Goal: Information Seeking & Learning: Learn about a topic

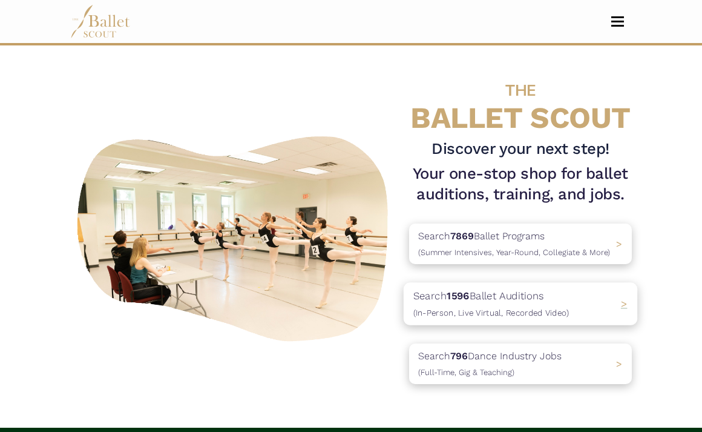
click at [507, 299] on p "Search 1596 Ballet Auditions (In-Person, Live Virtual, Recorded Video)" at bounding box center [492, 304] width 156 height 33
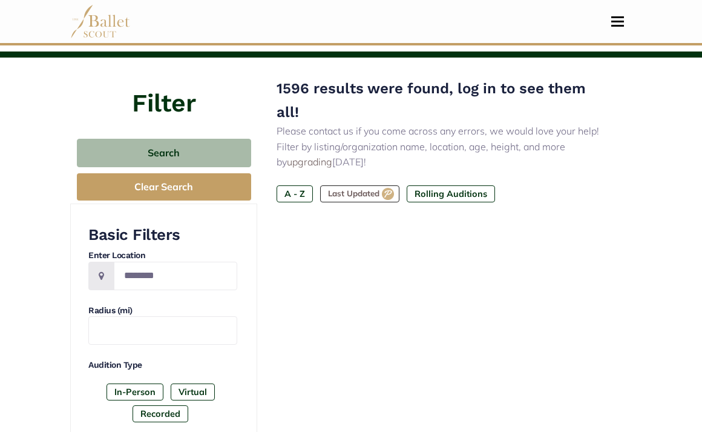
scroll to position [108, 0]
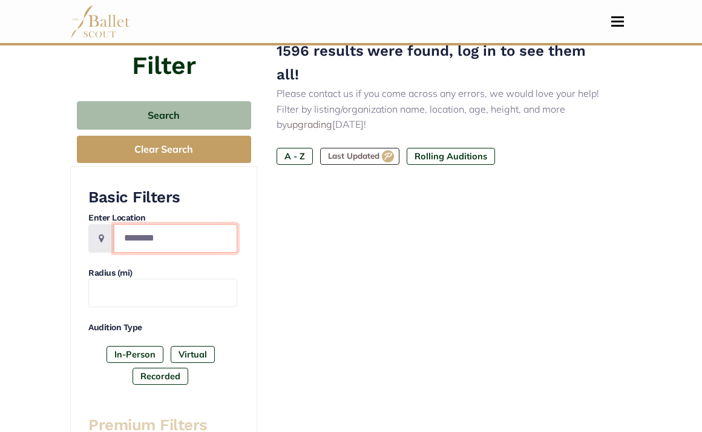
click at [165, 248] on input "Location" at bounding box center [176, 238] width 124 height 28
type input "*******"
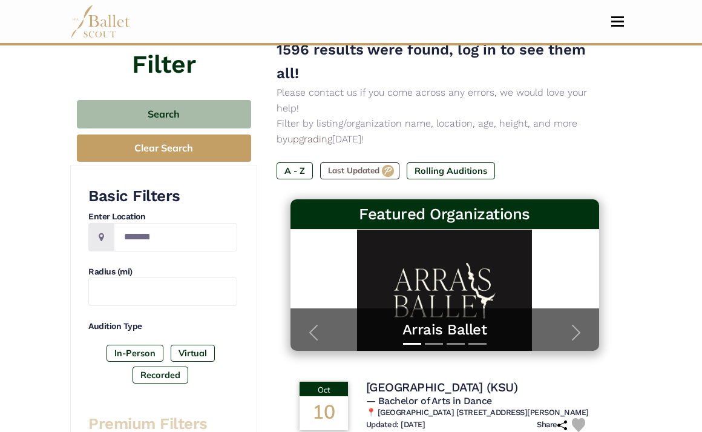
scroll to position [113, 0]
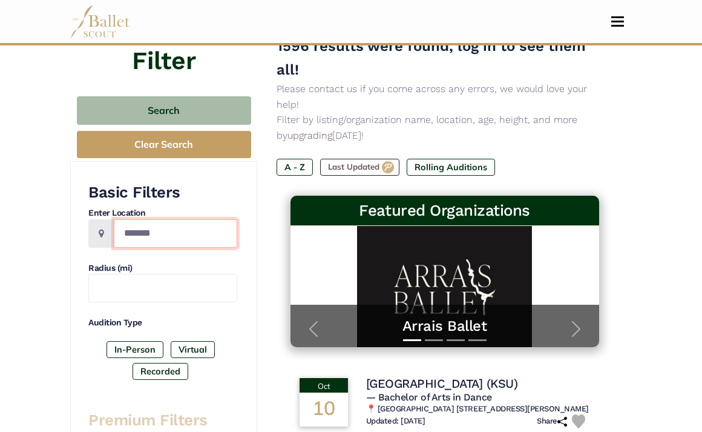
drag, startPoint x: 166, startPoint y: 237, endPoint x: 79, endPoint y: 226, distance: 87.9
click at [199, 209] on h4 "Enter Location" at bounding box center [162, 213] width 149 height 12
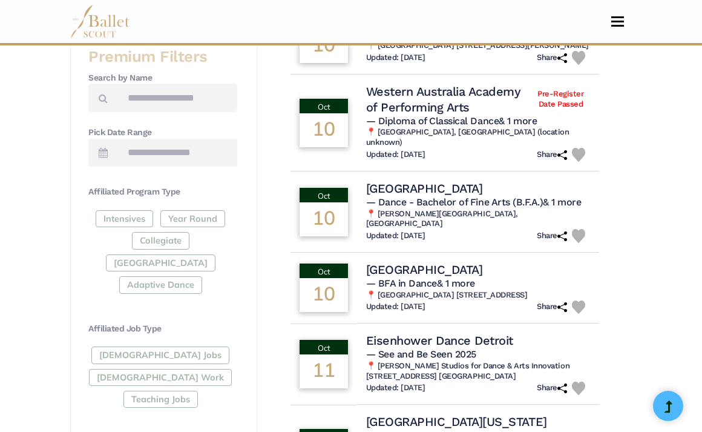
scroll to position [480, 0]
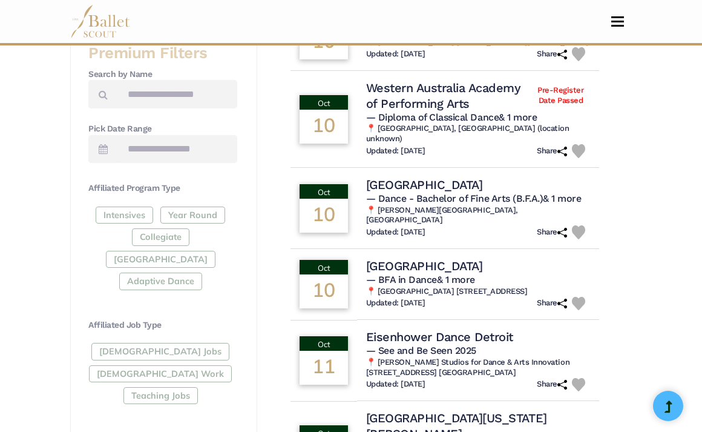
click at [157, 257] on div "Intensives Year Round Collegiate Post High School Adaptive Dance" at bounding box center [162, 250] width 149 height 88
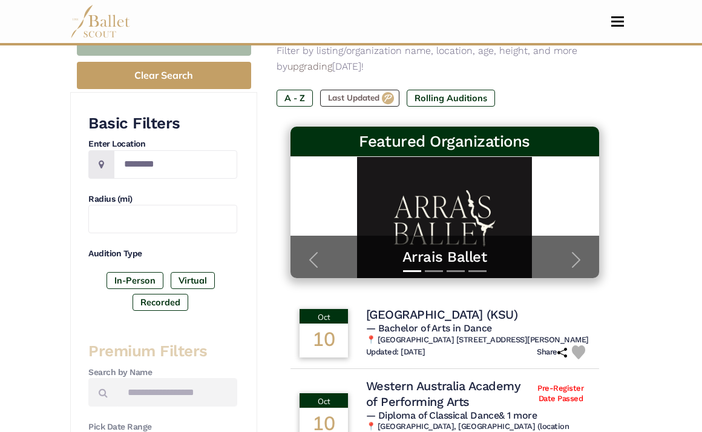
scroll to position [182, 0]
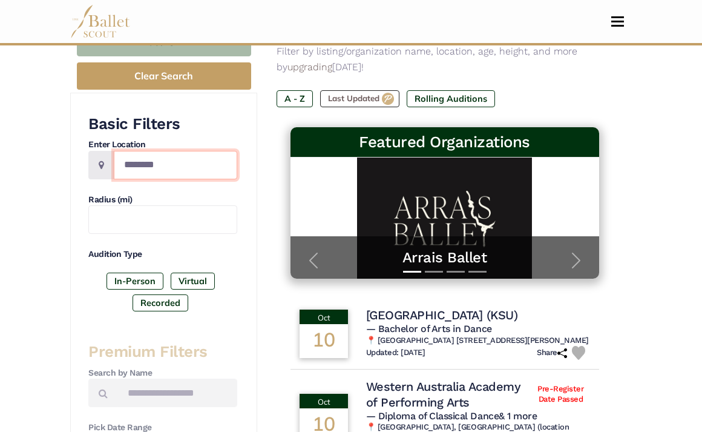
click at [185, 162] on input "Location" at bounding box center [176, 165] width 124 height 28
type input "******"
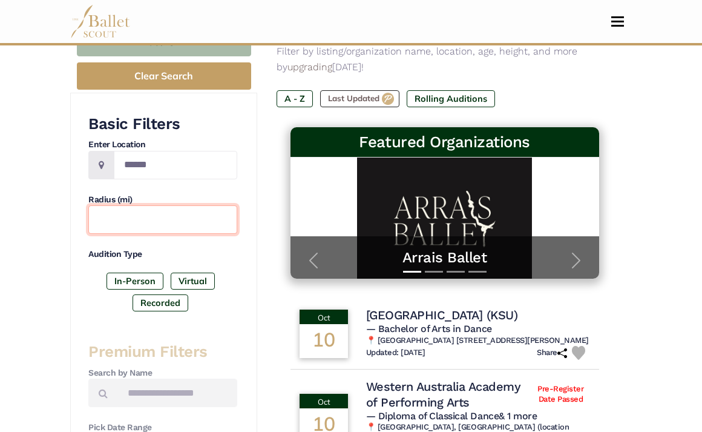
click at [188, 212] on input "text" at bounding box center [162, 219] width 149 height 28
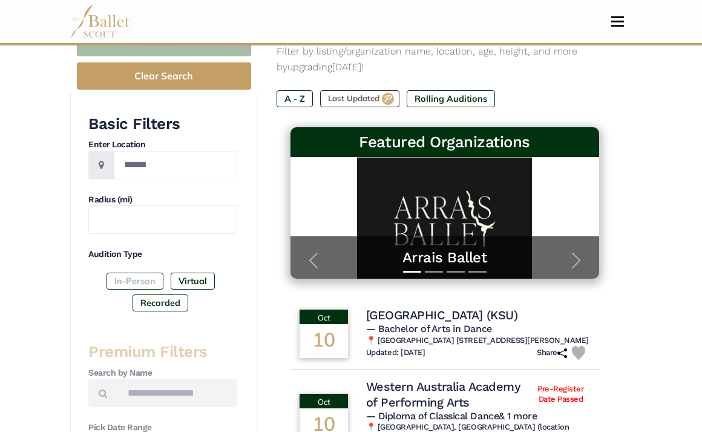
click at [147, 275] on label "In-Person" at bounding box center [135, 280] width 57 height 17
click at [203, 282] on label "Virtual" at bounding box center [193, 280] width 44 height 17
click at [186, 308] on label "Recorded" at bounding box center [161, 302] width 56 height 17
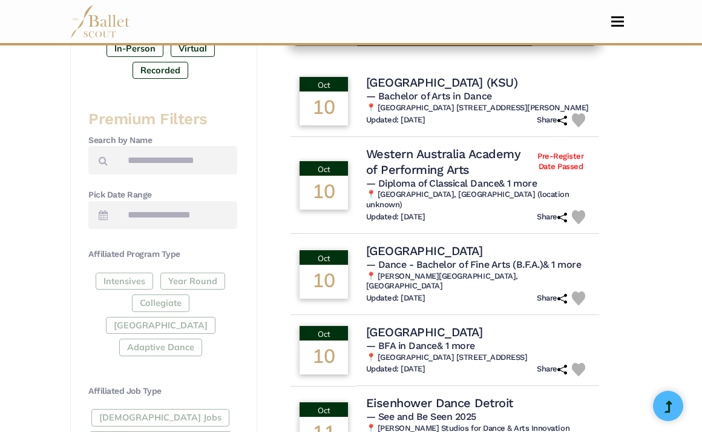
scroll to position [417, 0]
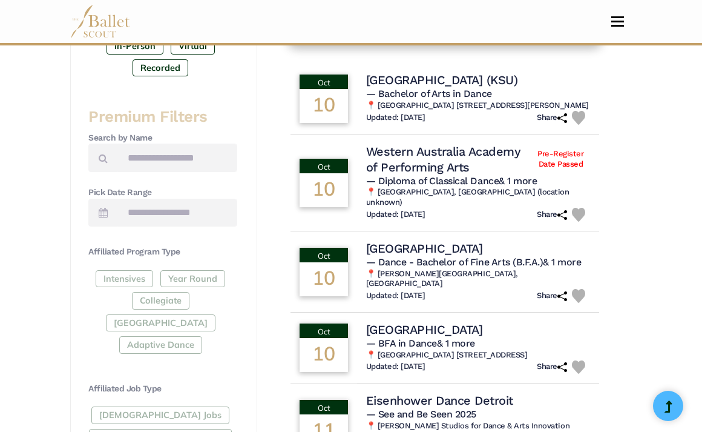
click at [136, 285] on div "Intensives Year Round Collegiate Post High School Adaptive Dance" at bounding box center [162, 314] width 149 height 88
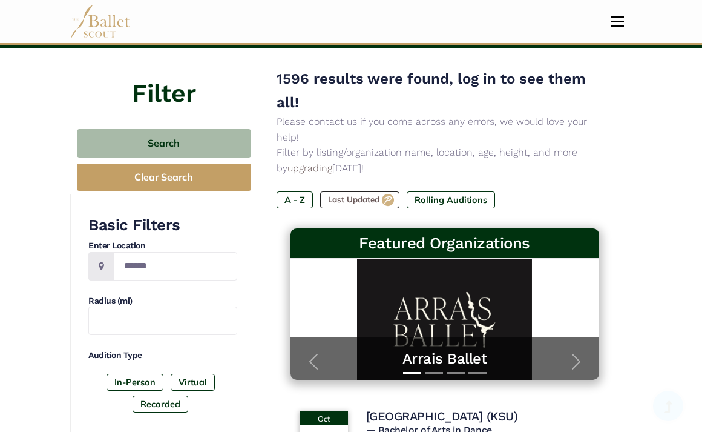
scroll to position [272, 0]
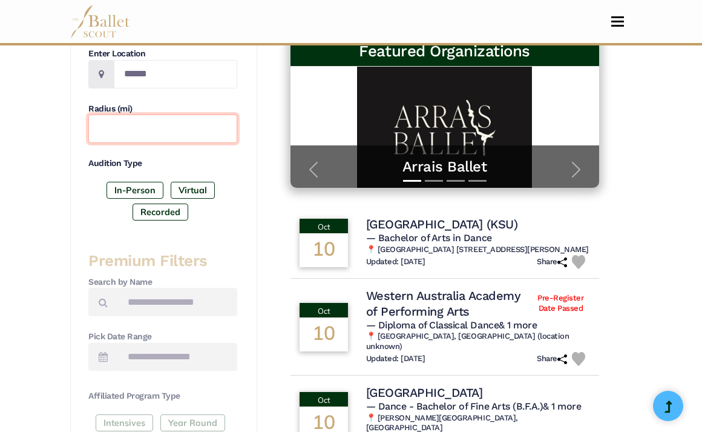
click at [144, 133] on input "text" at bounding box center [162, 128] width 149 height 28
type input "*"
type input "***"
click at [235, 173] on div "Audition Type In-Person Virtual Recorded" at bounding box center [162, 191] width 149 height 68
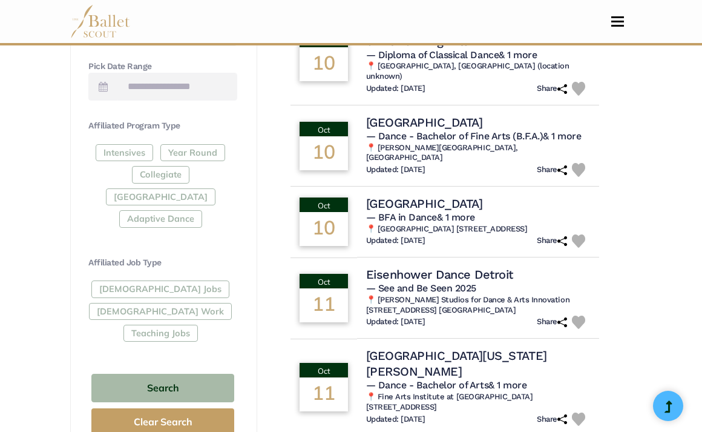
scroll to position [587, 0]
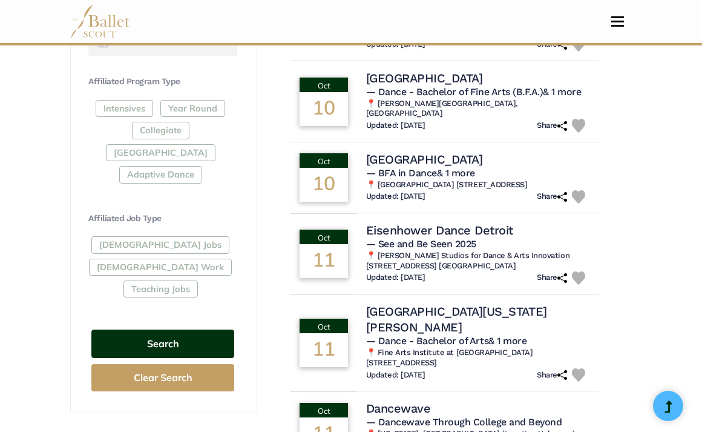
click at [196, 329] on button "Search" at bounding box center [162, 343] width 143 height 28
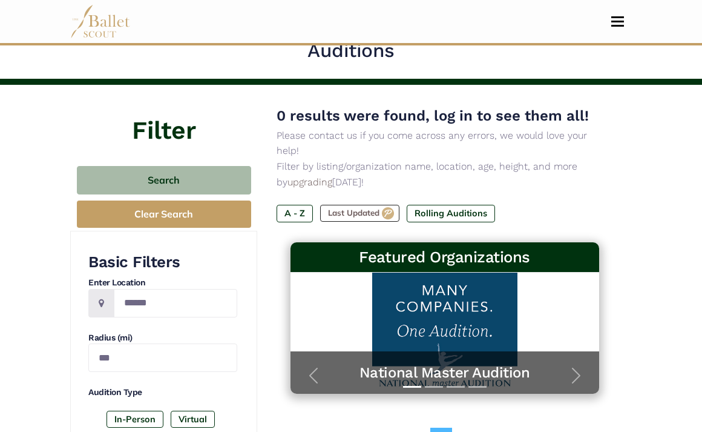
scroll to position [45, 0]
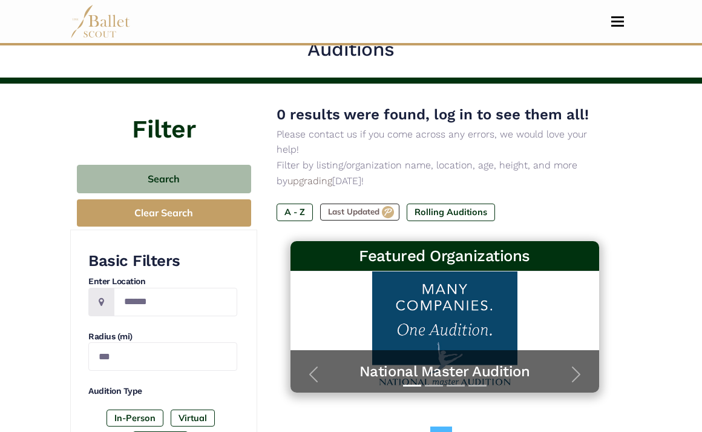
click at [527, 350] on div "National Master Audition" at bounding box center [445, 371] width 309 height 42
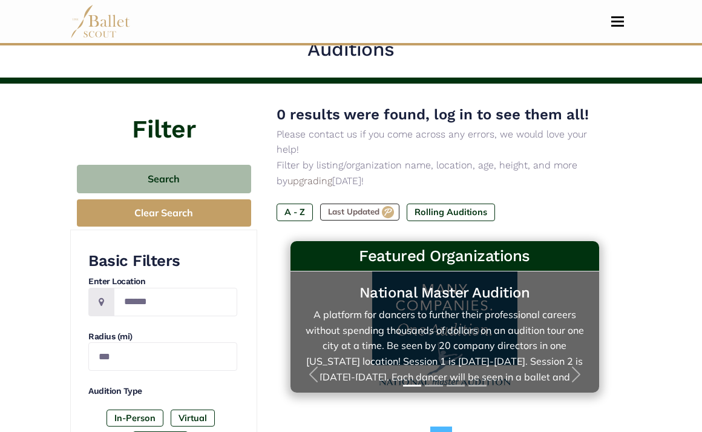
click at [457, 292] on link "National Master Audition A platform for dancers to further their professional c…" at bounding box center [445, 331] width 285 height 97
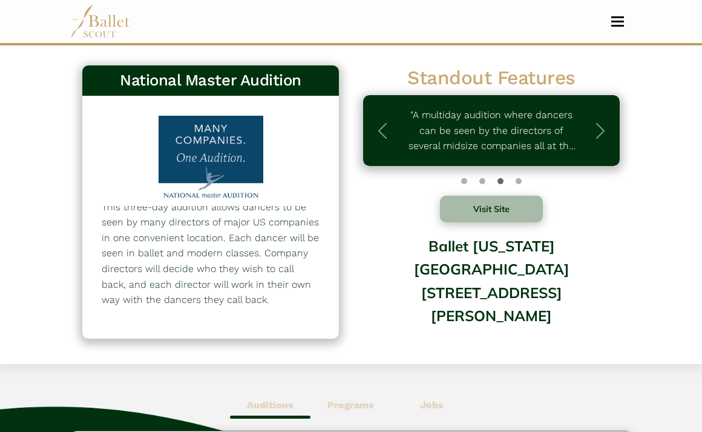
scroll to position [22, 0]
drag, startPoint x: 213, startPoint y: 306, endPoint x: 96, endPoint y: 228, distance: 140.2
click at [96, 228] on div "This three-day audition allows dancers to be seen by many directors of major US…" at bounding box center [210, 217] width 257 height 242
click at [152, 278] on p "This three-day audition allows dancers to be seen by many directors of major US…" at bounding box center [211, 253] width 218 height 108
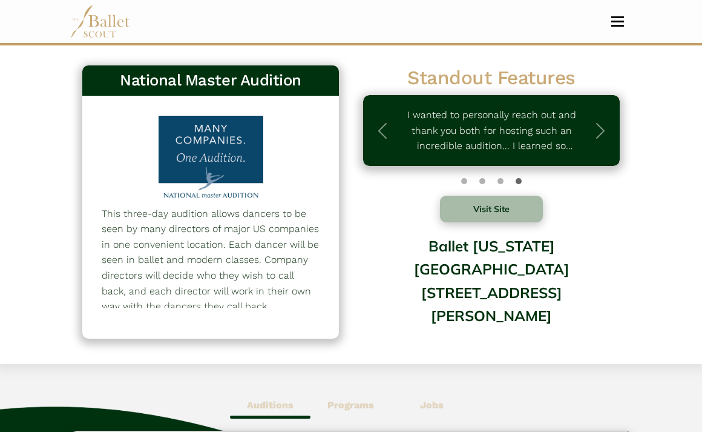
drag, startPoint x: 170, startPoint y: 298, endPoint x: 72, endPoint y: 195, distance: 142.2
click at [72, 194] on div "National Master Audition 514 This three-day audition allows dancers to be seen …" at bounding box center [210, 208] width 281 height 299
click at [161, 278] on p "This three-day audition allows dancers to be seen by many directors of major US…" at bounding box center [211, 260] width 218 height 108
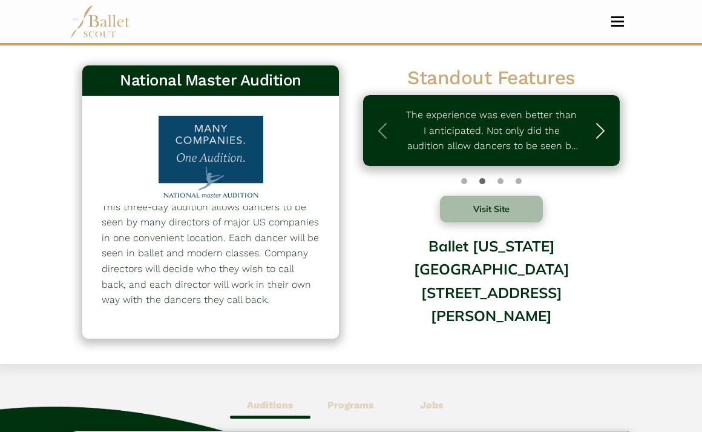
click at [601, 127] on span "button" at bounding box center [600, 130] width 19 height 19
click at [587, 132] on button "Next" at bounding box center [600, 130] width 39 height 71
click at [596, 133] on span "button" at bounding box center [600, 130] width 19 height 19
click at [487, 216] on button "Visit Site" at bounding box center [491, 209] width 103 height 27
